Goal: Task Accomplishment & Management: Complete application form

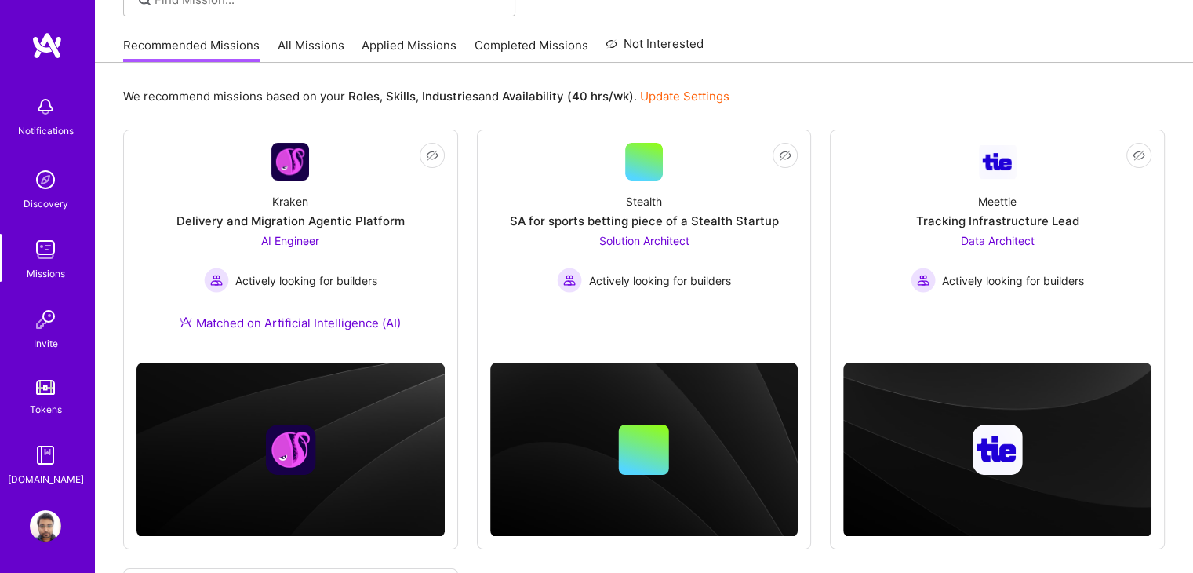
scroll to position [129, 0]
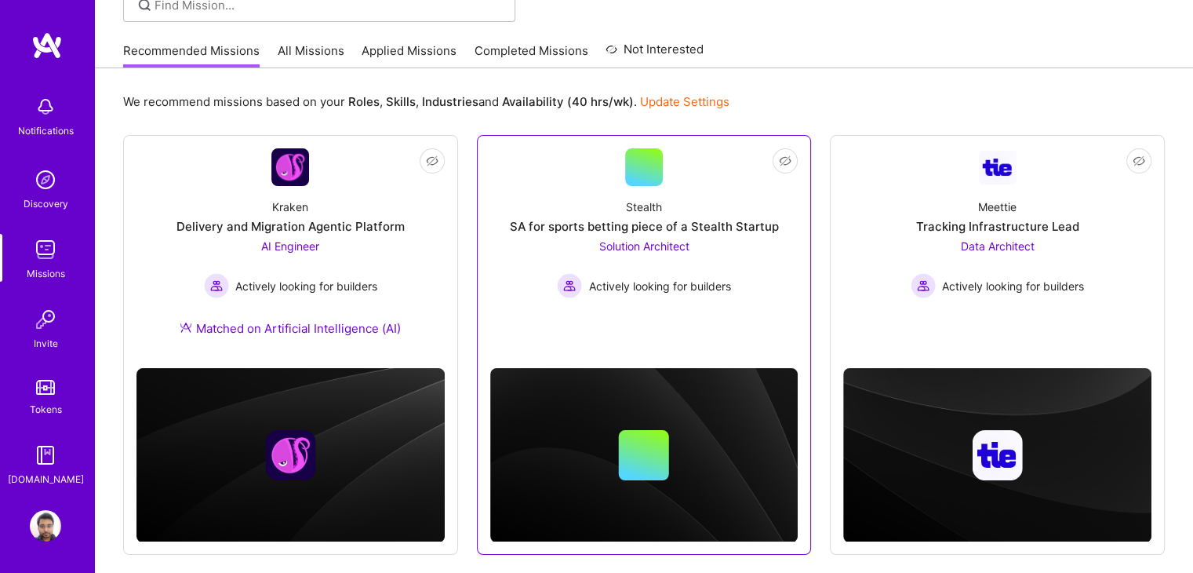
click at [754, 305] on link "Not Interested Stealth SA for sports betting piece of a Stealth Startup Solutio…" at bounding box center [644, 243] width 308 height 190
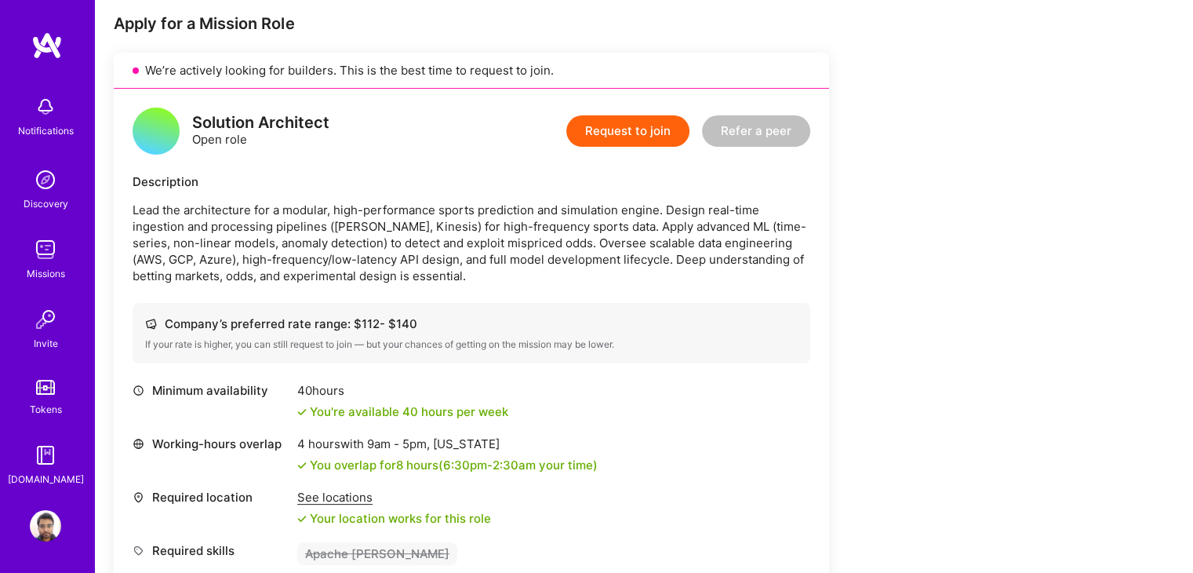
scroll to position [308, 0]
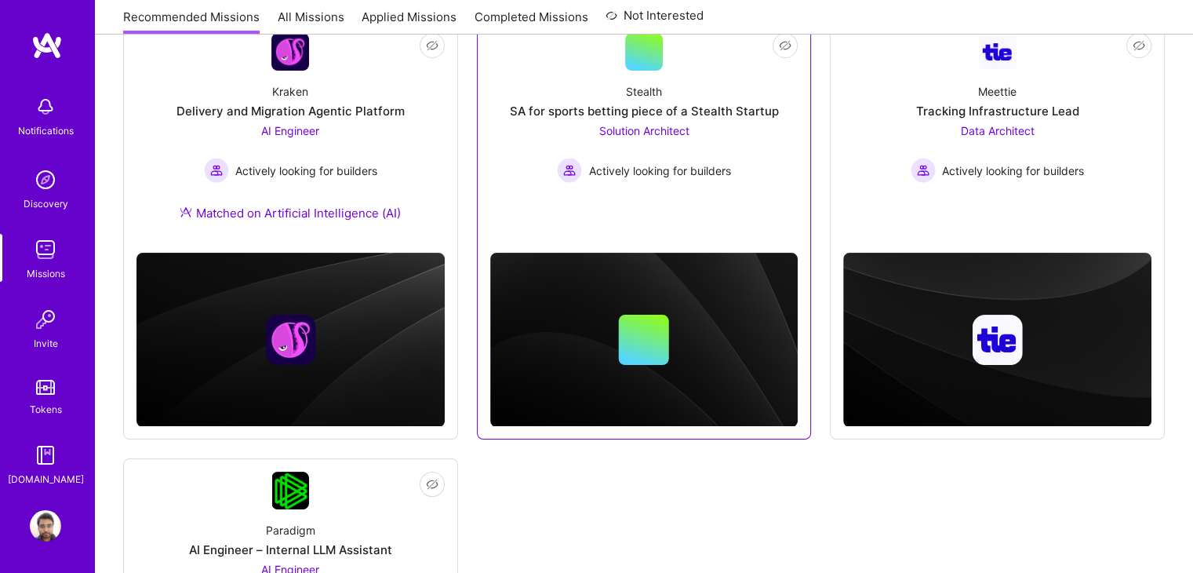
scroll to position [226, 0]
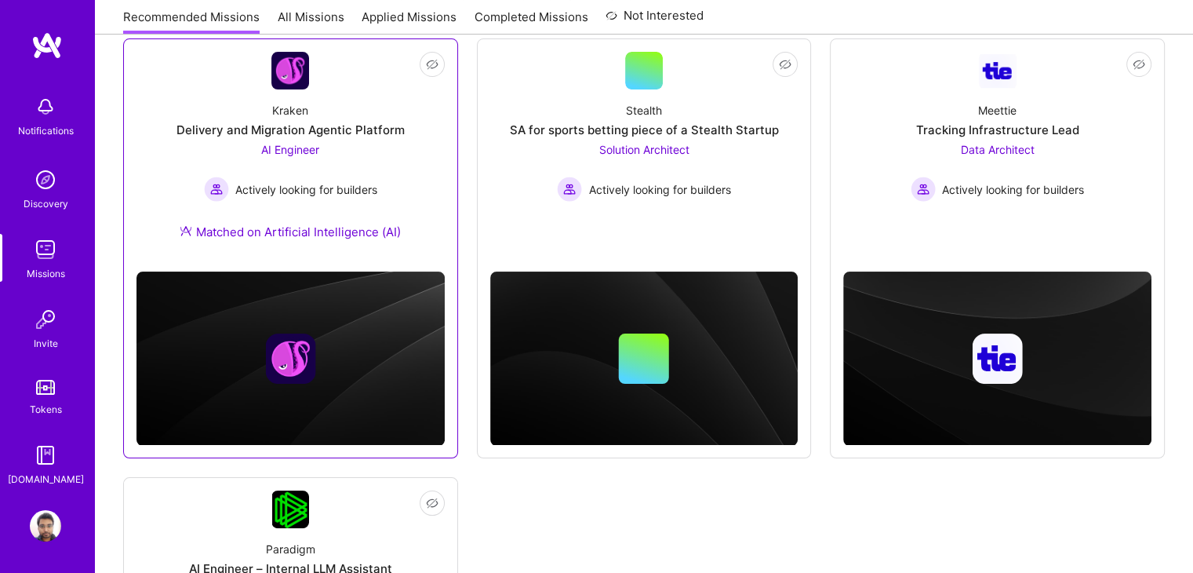
click at [425, 164] on div "Kraken Delivery and Migration Agentic Platform AI Engineer Actively looking for…" at bounding box center [291, 173] width 308 height 169
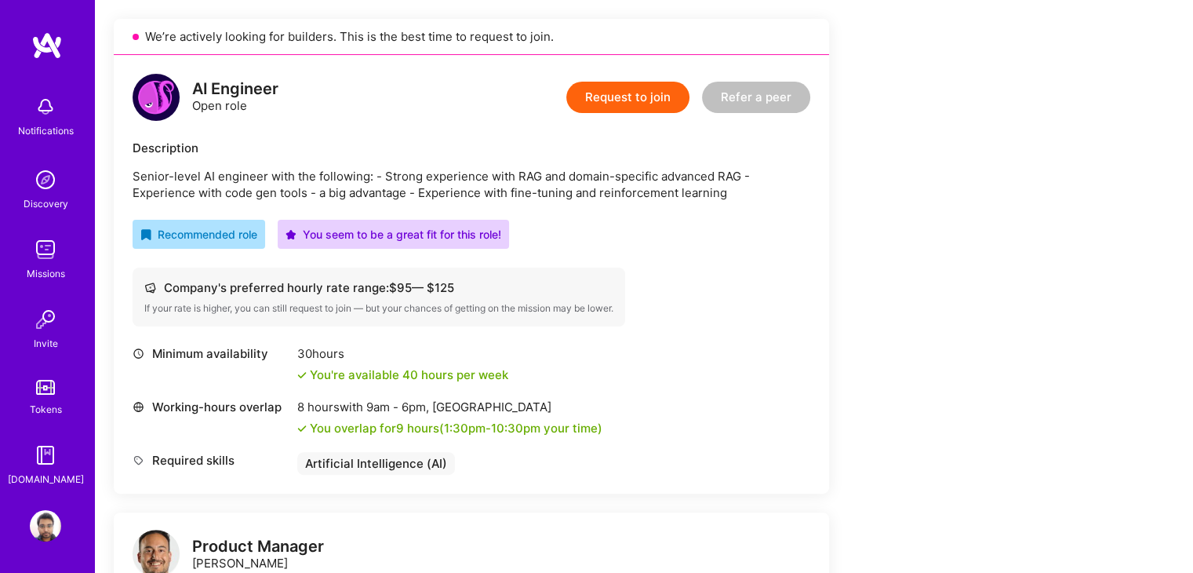
scroll to position [350, 0]
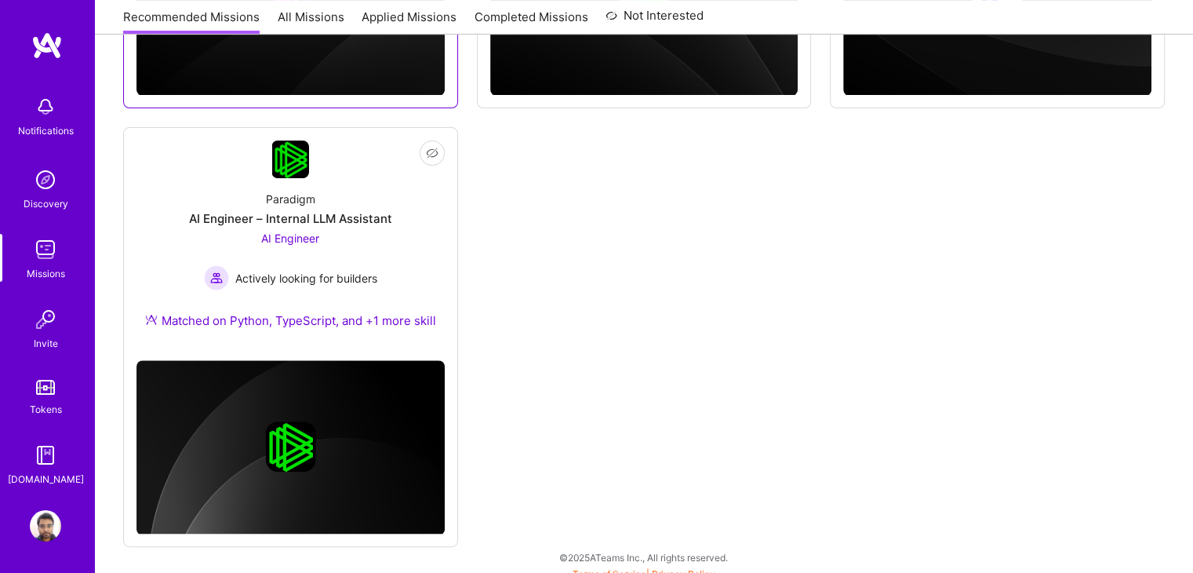
scroll to position [587, 0]
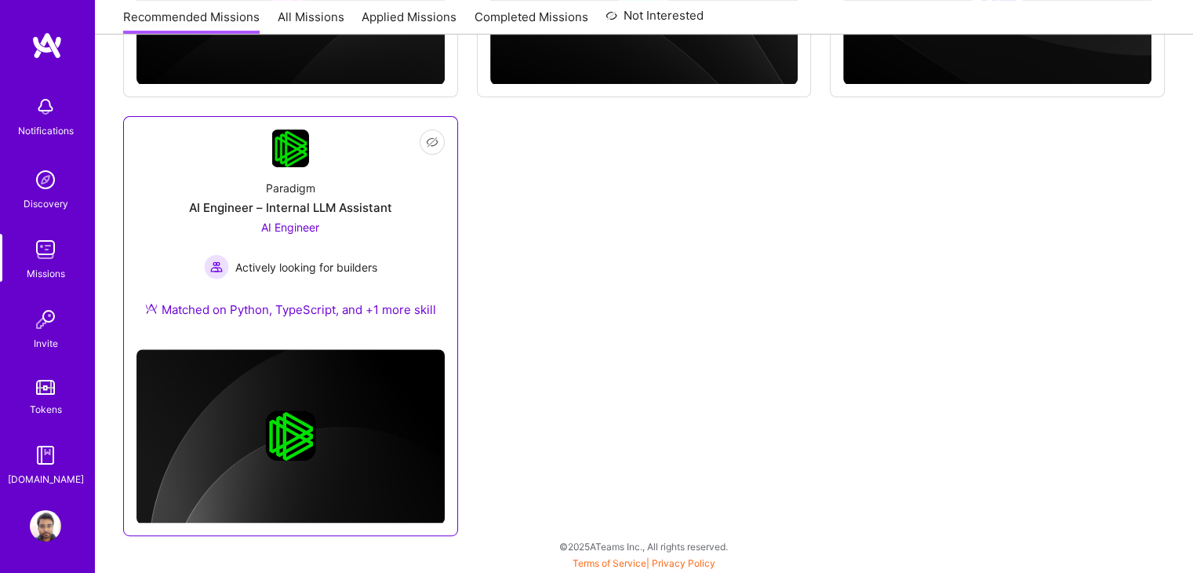
click at [386, 273] on div "Paradigm AI Engineer – Internal LLM Assistant AI Engineer Actively looking for …" at bounding box center [291, 251] width 308 height 169
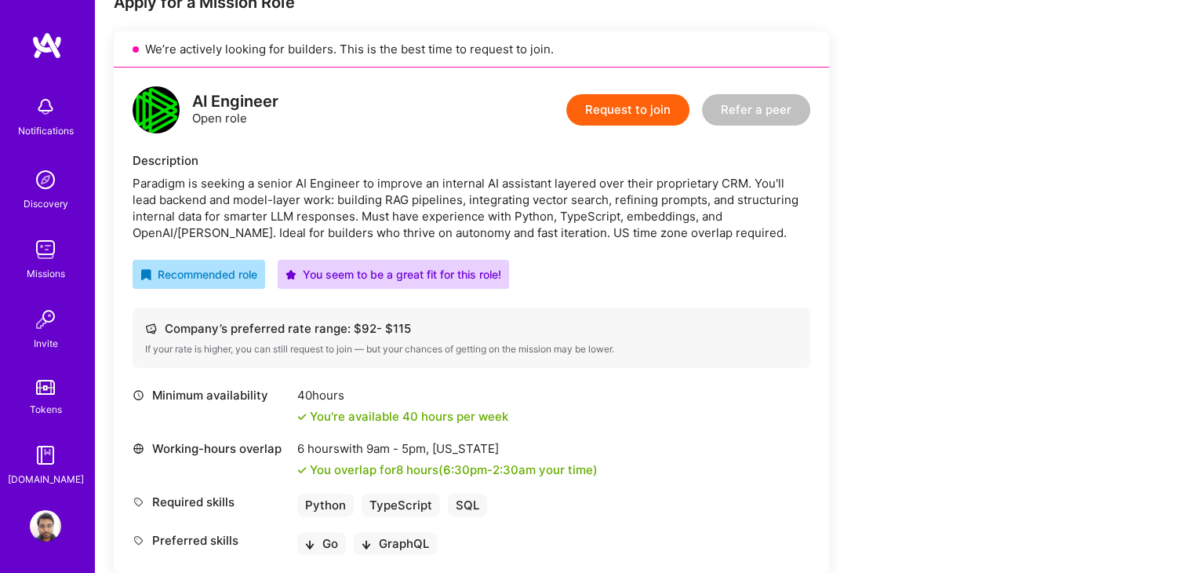
scroll to position [334, 0]
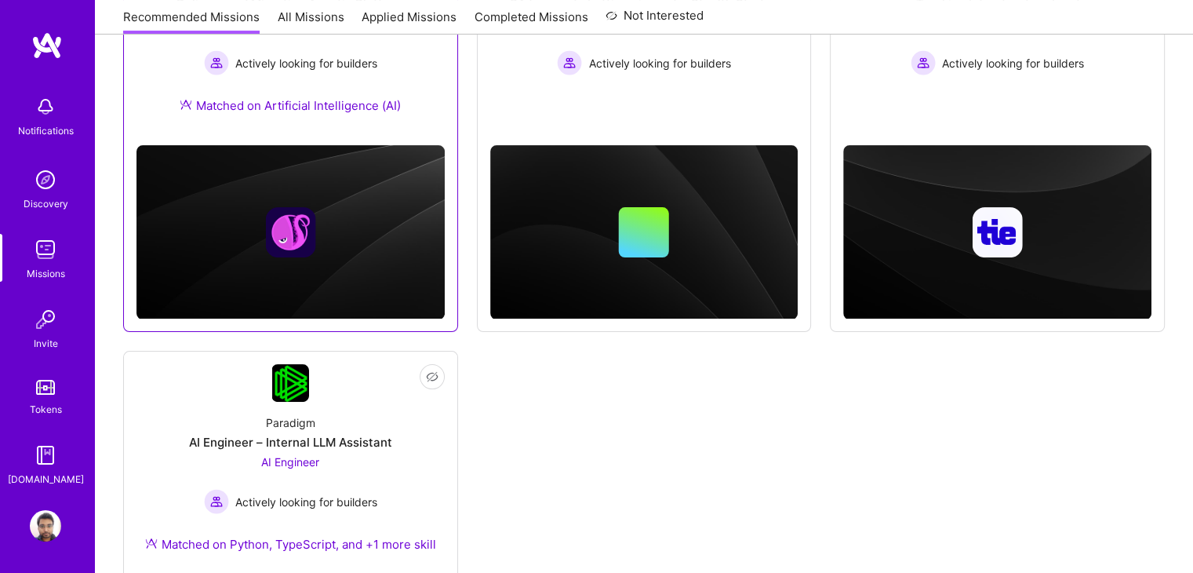
scroll to position [351, 0]
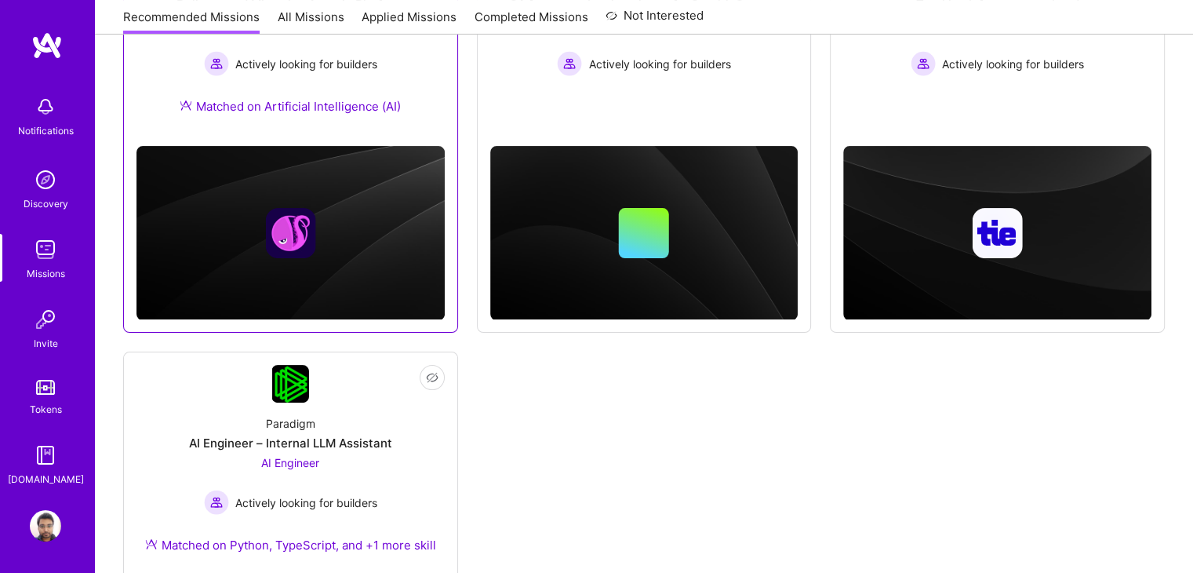
click at [433, 79] on div "Kraken Delivery and Migration Agentic Platform AI Engineer Actively looking for…" at bounding box center [291, 48] width 308 height 169
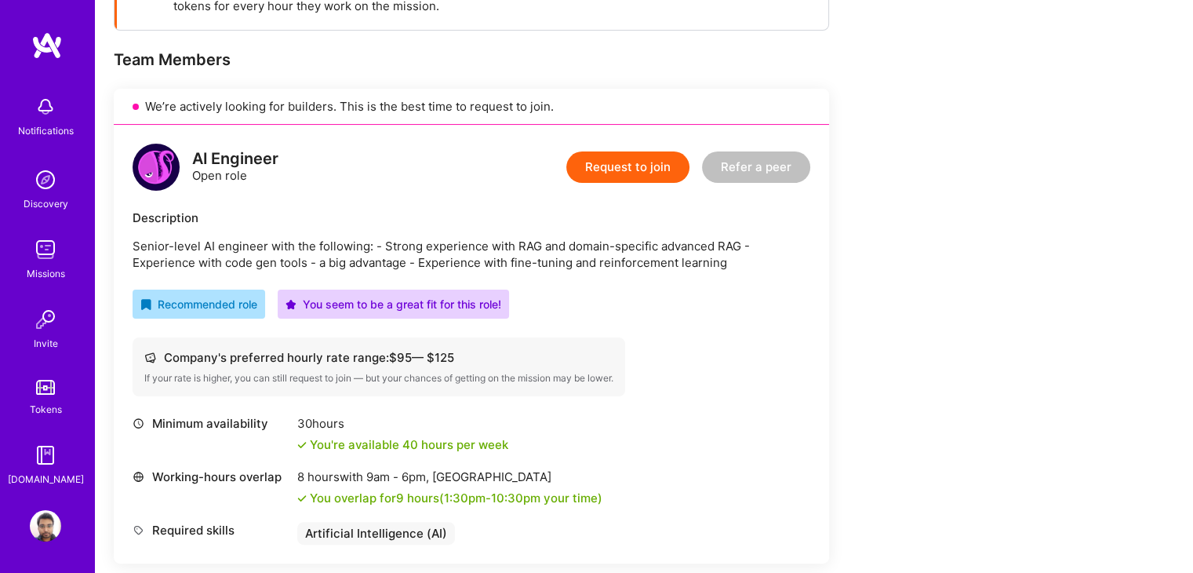
scroll to position [282, 0]
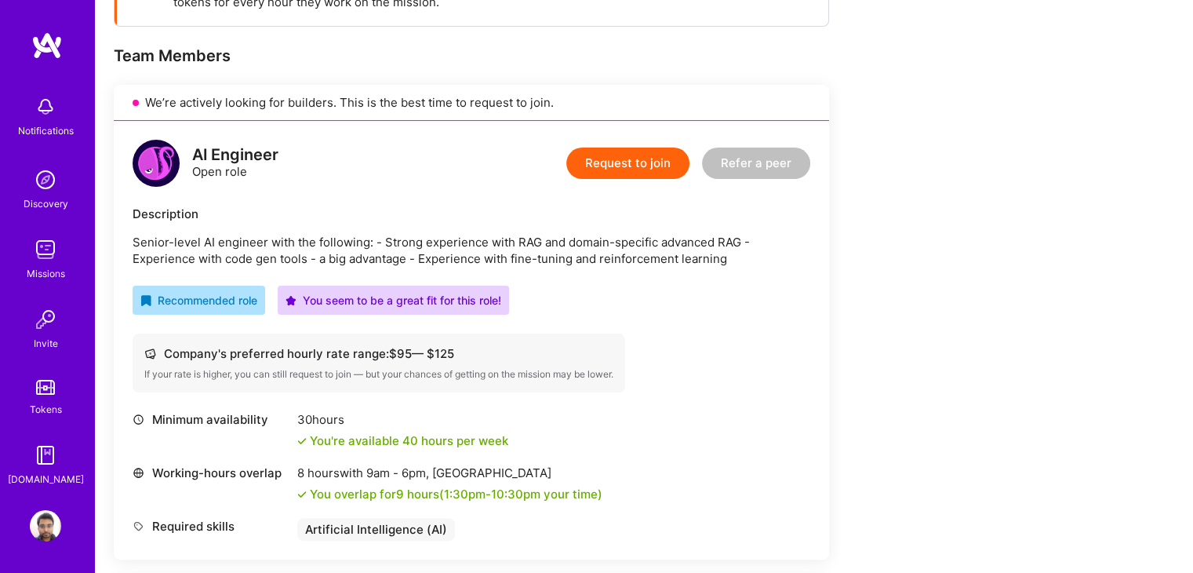
click at [601, 160] on button "Request to join" at bounding box center [627, 163] width 123 height 31
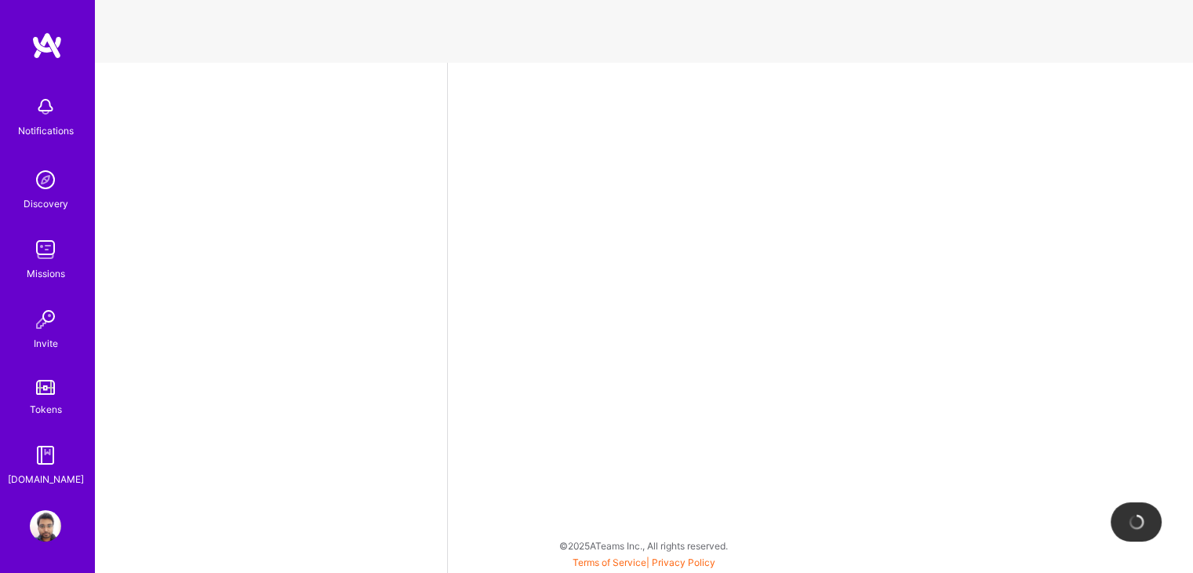
select select "IN"
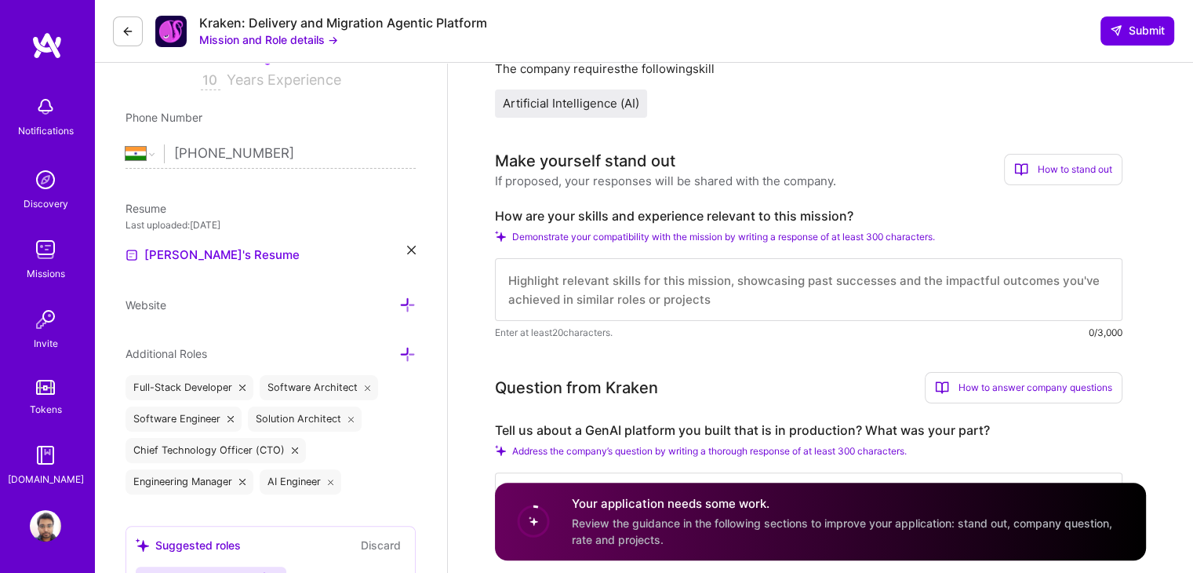
scroll to position [298, 0]
